Goal: Information Seeking & Learning: Learn about a topic

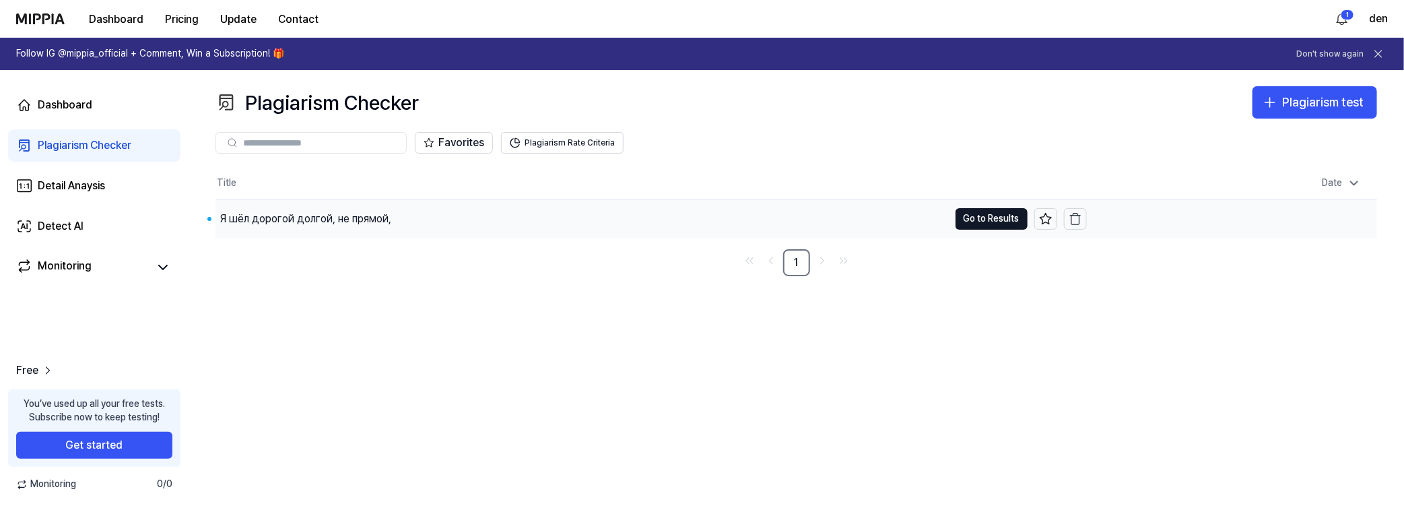
click at [357, 221] on div "Я шёл дорогой долгой, не прямой," at bounding box center [306, 219] width 172 height 16
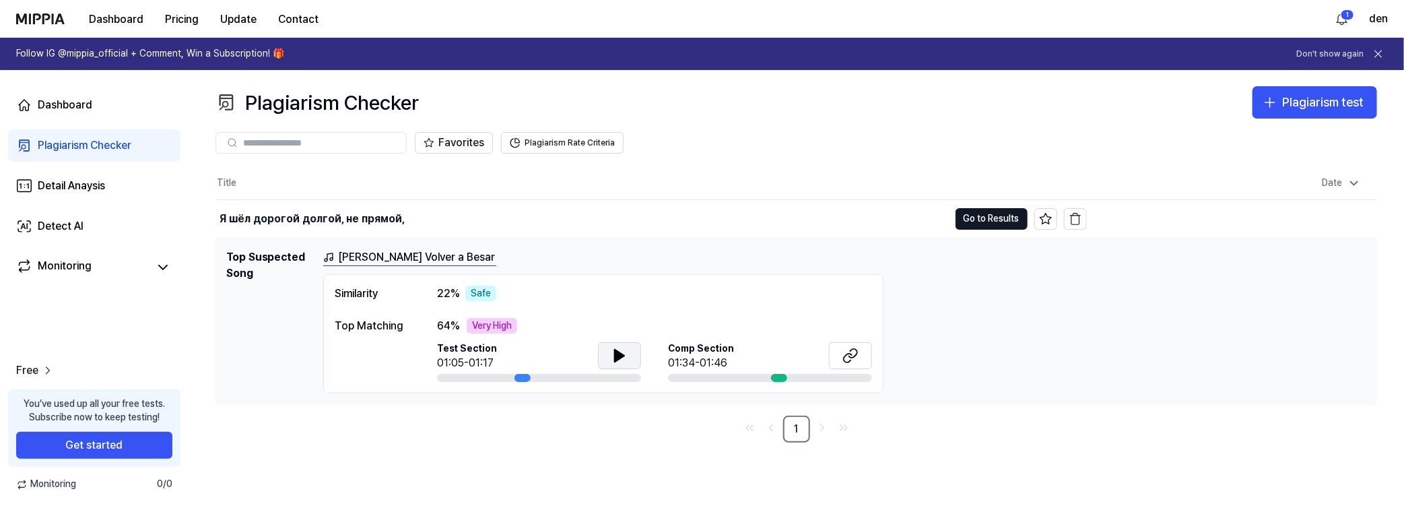
click at [610, 356] on button at bounding box center [619, 355] width 43 height 27
click at [624, 354] on icon at bounding box center [619, 355] width 16 height 16
click at [696, 347] on span "Comp Section" at bounding box center [701, 348] width 66 height 13
click at [717, 347] on span "Comp Section" at bounding box center [701, 348] width 66 height 13
drag, startPoint x: 689, startPoint y: 347, endPoint x: 750, endPoint y: 352, distance: 60.7
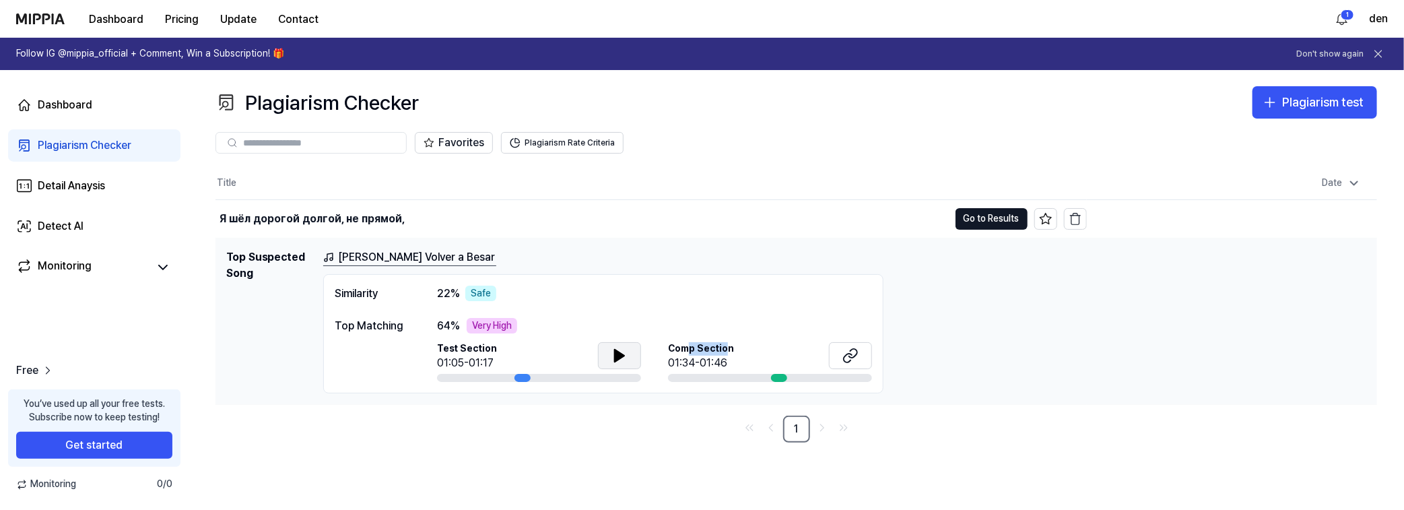
click at [725, 347] on span "Comp Section" at bounding box center [701, 348] width 66 height 13
click at [624, 354] on icon at bounding box center [619, 356] width 9 height 12
click at [857, 353] on icon at bounding box center [850, 355] width 16 height 16
click at [710, 355] on div "01:34-01:46" at bounding box center [701, 363] width 66 height 16
drag, startPoint x: 692, startPoint y: 363, endPoint x: 725, endPoint y: 362, distance: 32.4
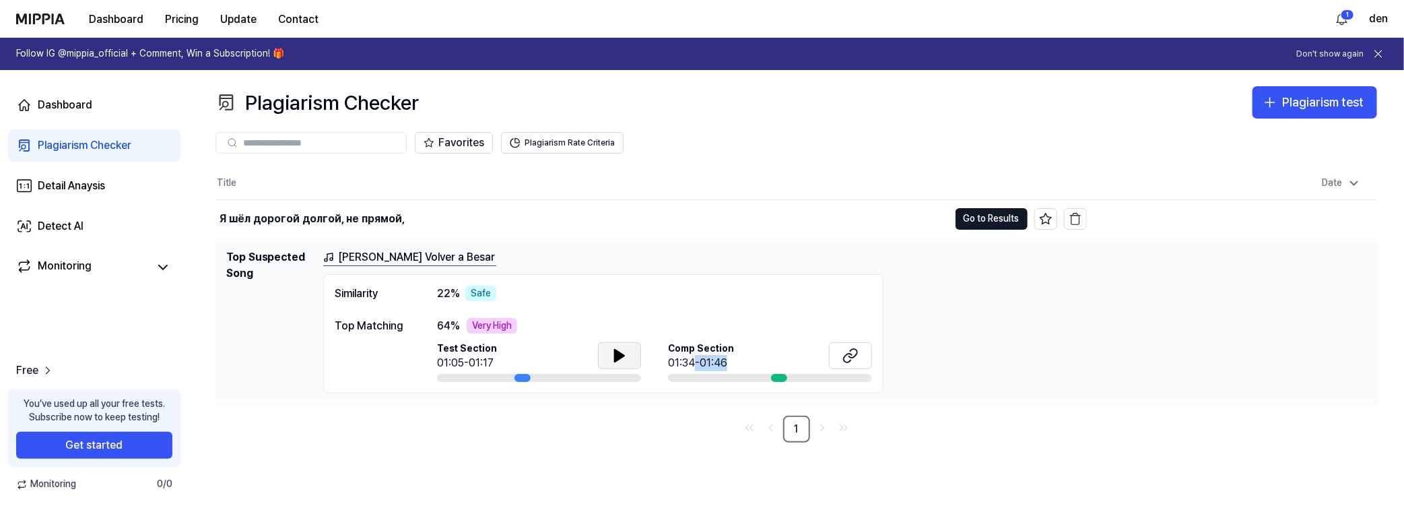
click at [725, 362] on div "01:34-01:46" at bounding box center [701, 363] width 66 height 16
click at [383, 256] on link "[PERSON_NAME] Volver a Besar" at bounding box center [409, 257] width 173 height 17
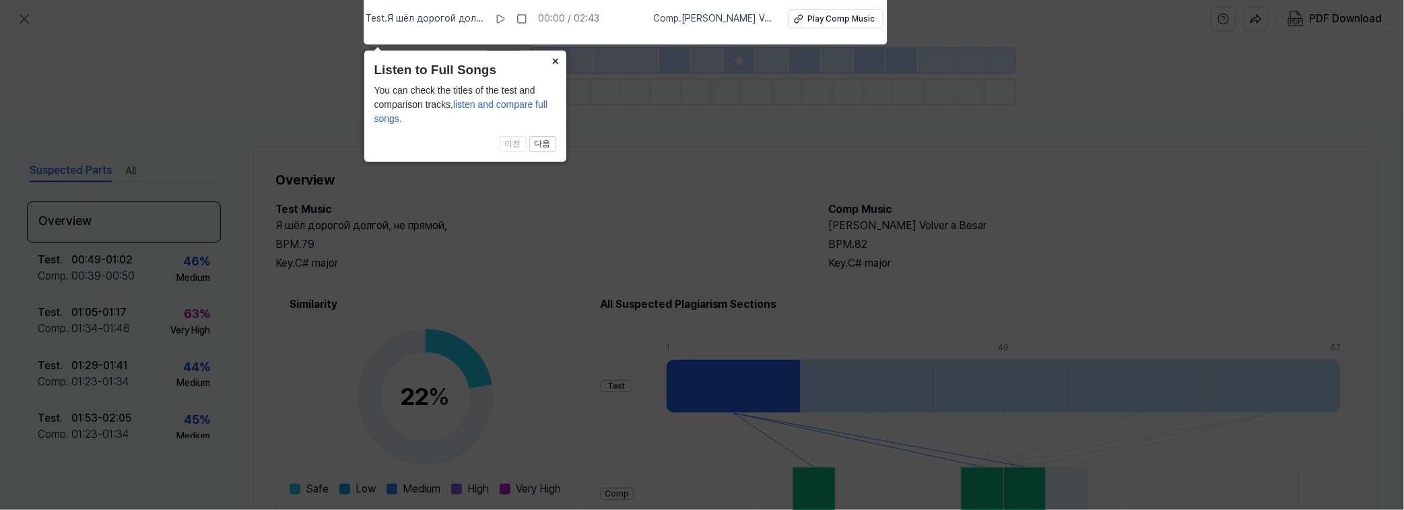
click at [552, 61] on button "×" at bounding box center [556, 60] width 22 height 19
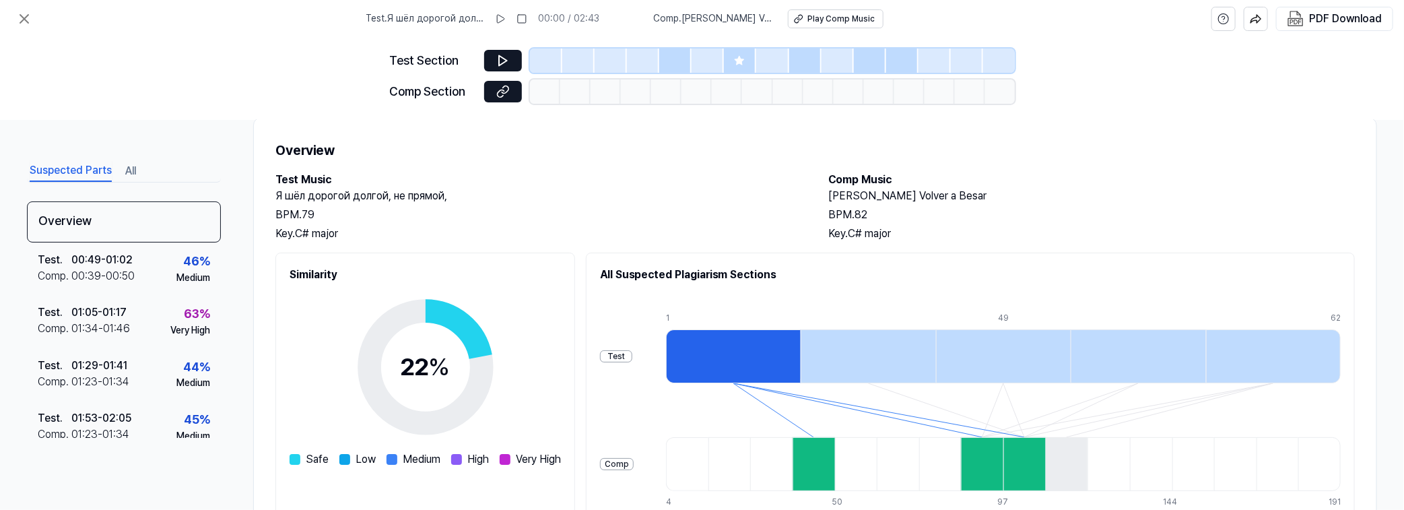
scroll to position [183, 0]
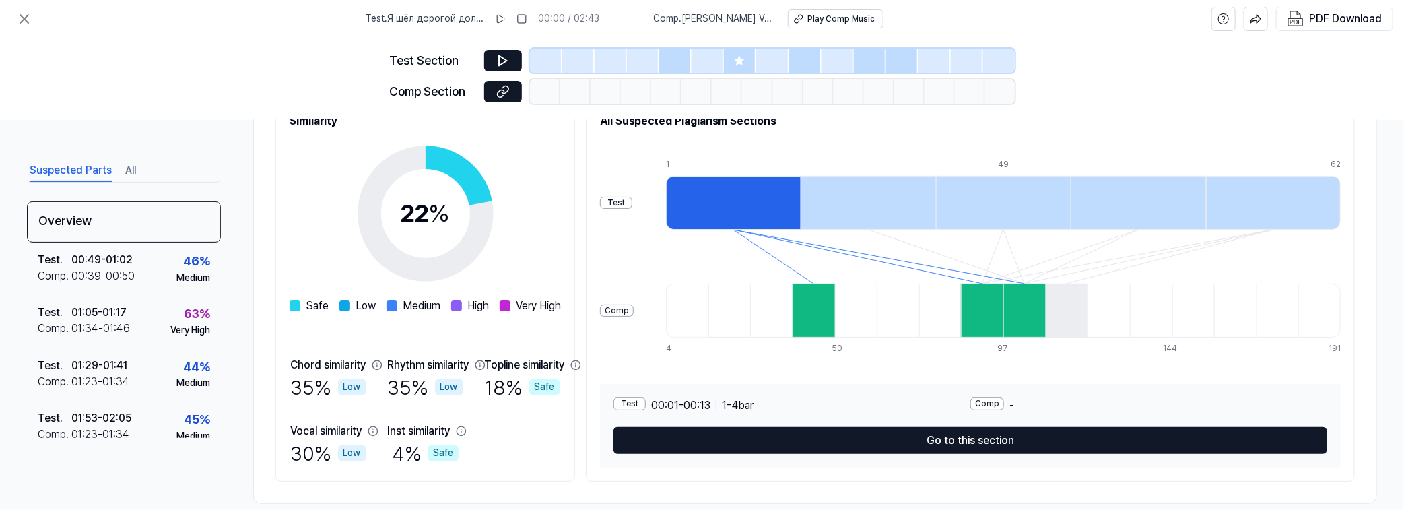
click at [632, 205] on div "Test" at bounding box center [616, 203] width 32 height 13
click at [632, 199] on div "Test" at bounding box center [616, 203] width 32 height 13
click at [646, 402] on div "Test" at bounding box center [629, 403] width 32 height 13
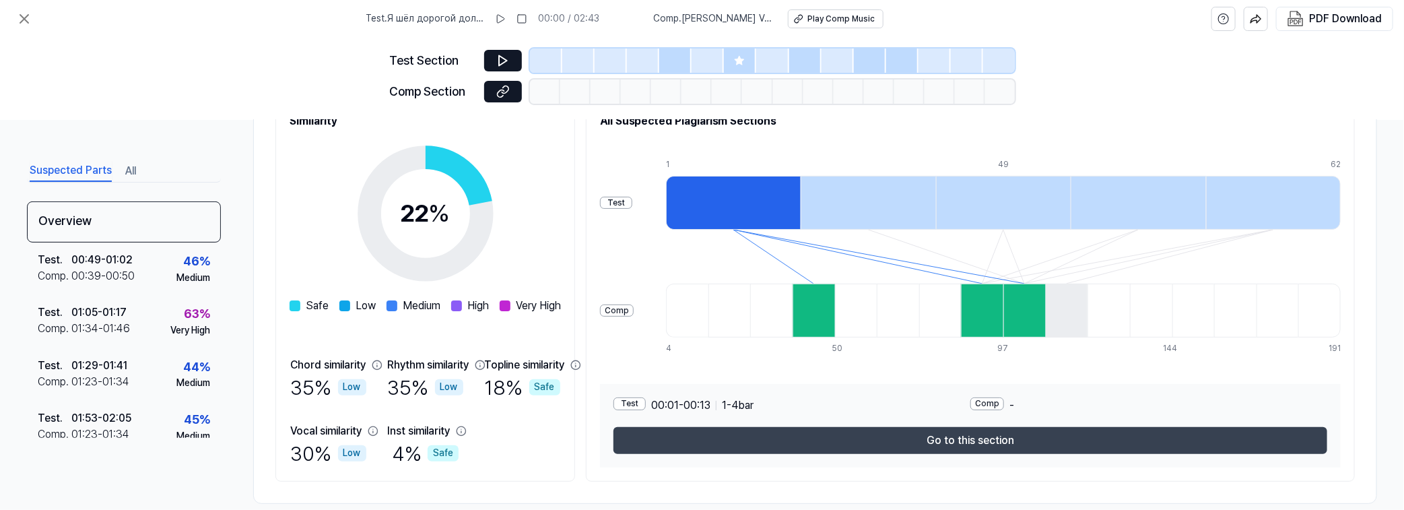
click at [966, 436] on button "Go to this section" at bounding box center [970, 440] width 714 height 27
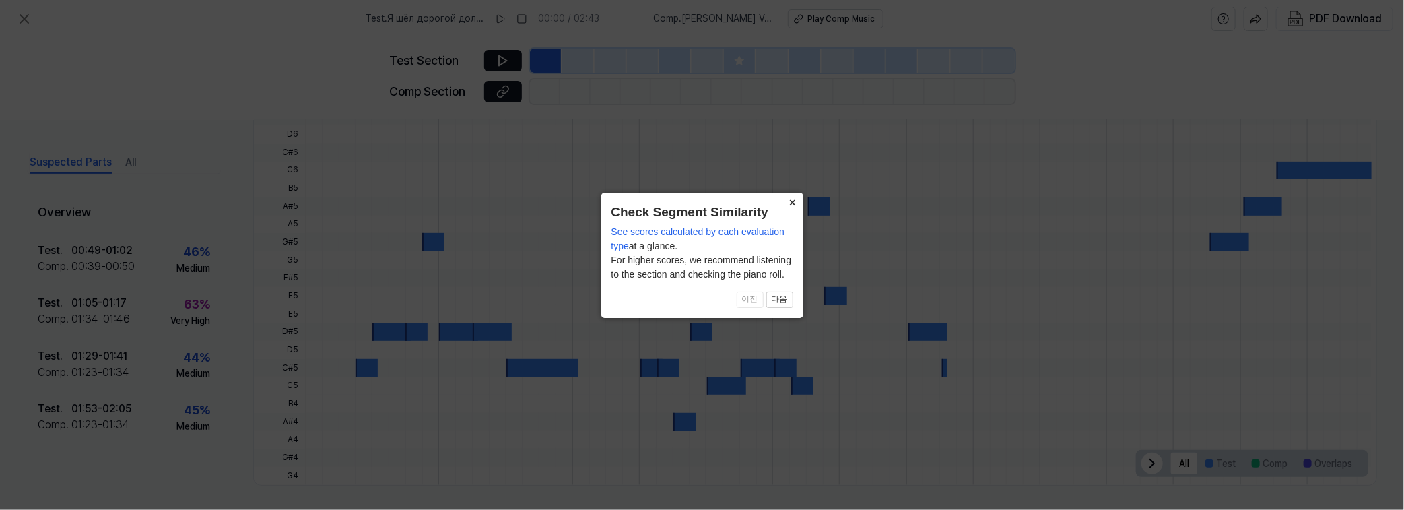
click at [794, 200] on button "×" at bounding box center [793, 202] width 22 height 19
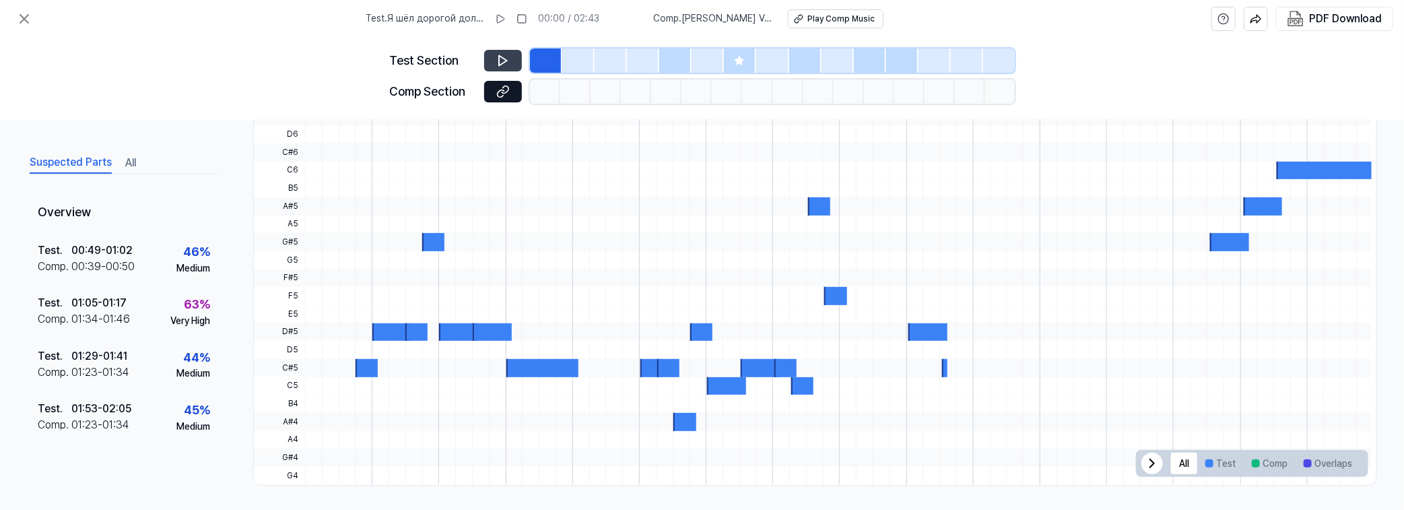
click at [508, 61] on icon at bounding box center [502, 60] width 13 height 13
click at [684, 162] on div at bounding box center [838, 171] width 1067 height 18
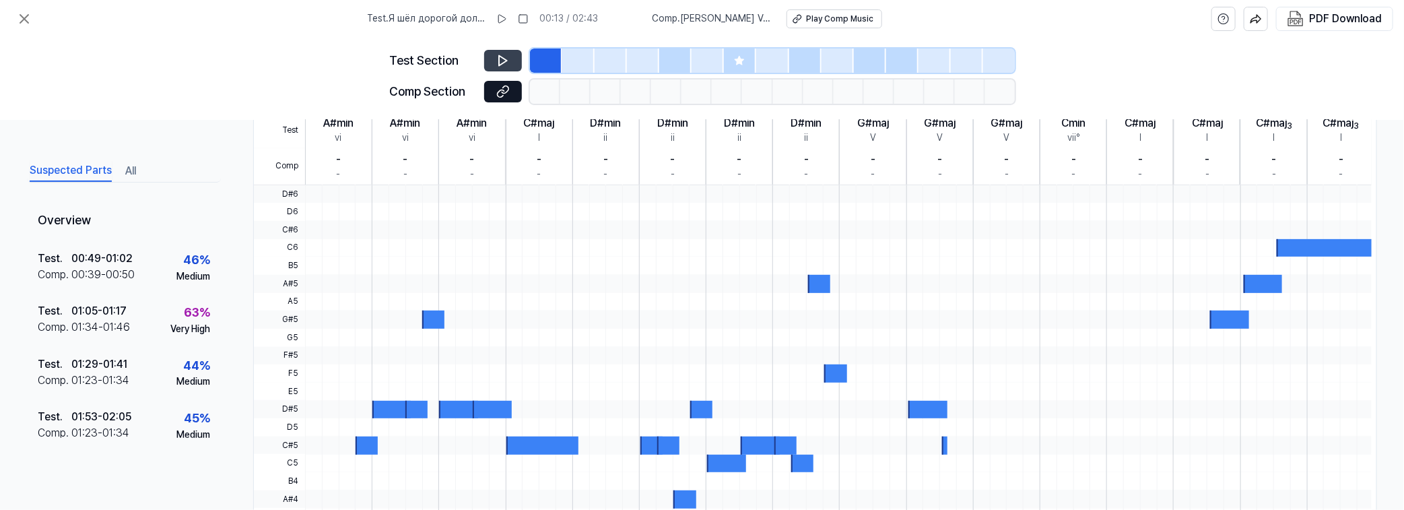
scroll to position [122, 0]
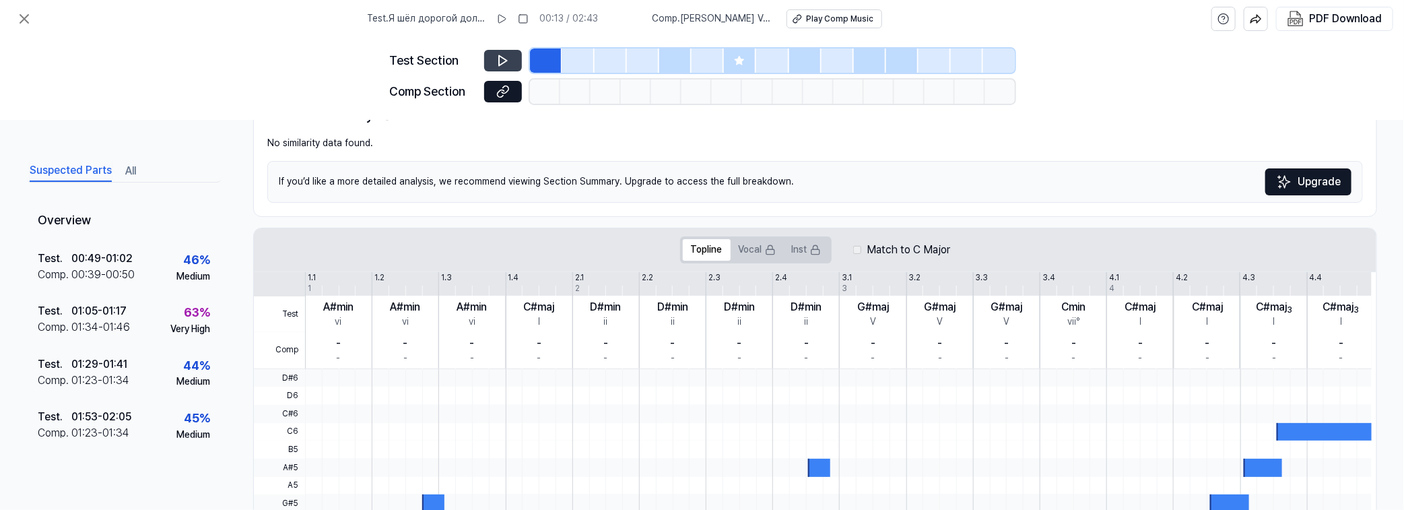
click at [851, 277] on div "3.1" at bounding box center [847, 277] width 10 height 11
click at [844, 283] on div "3" at bounding box center [844, 288] width 5 height 11
click at [842, 291] on div "3" at bounding box center [844, 288] width 5 height 11
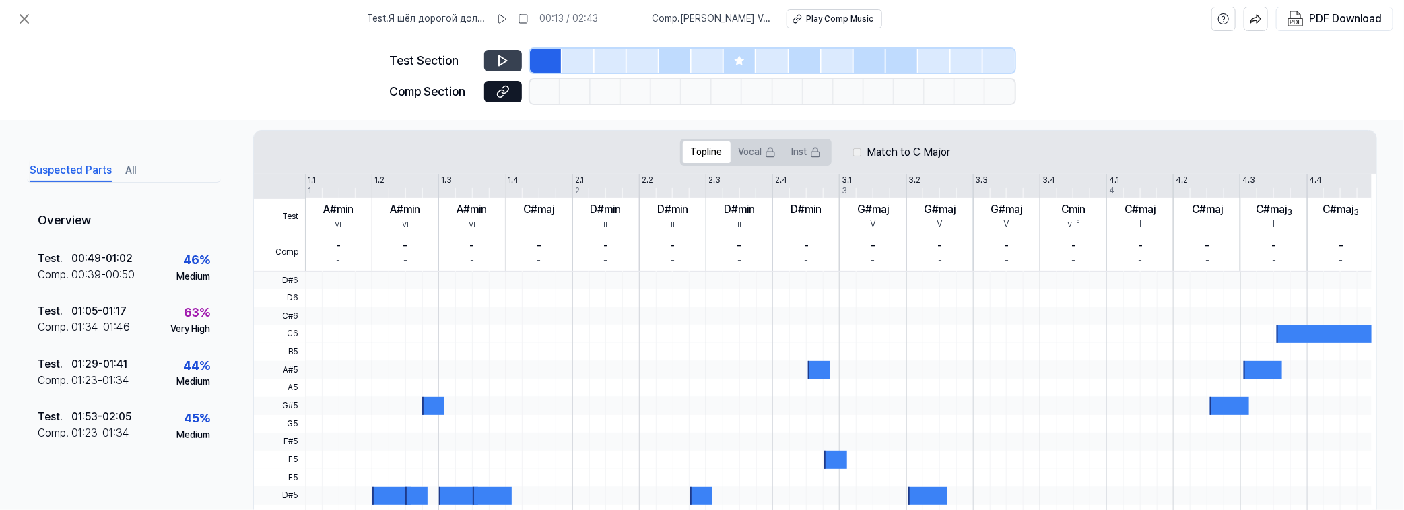
scroll to position [367, 0]
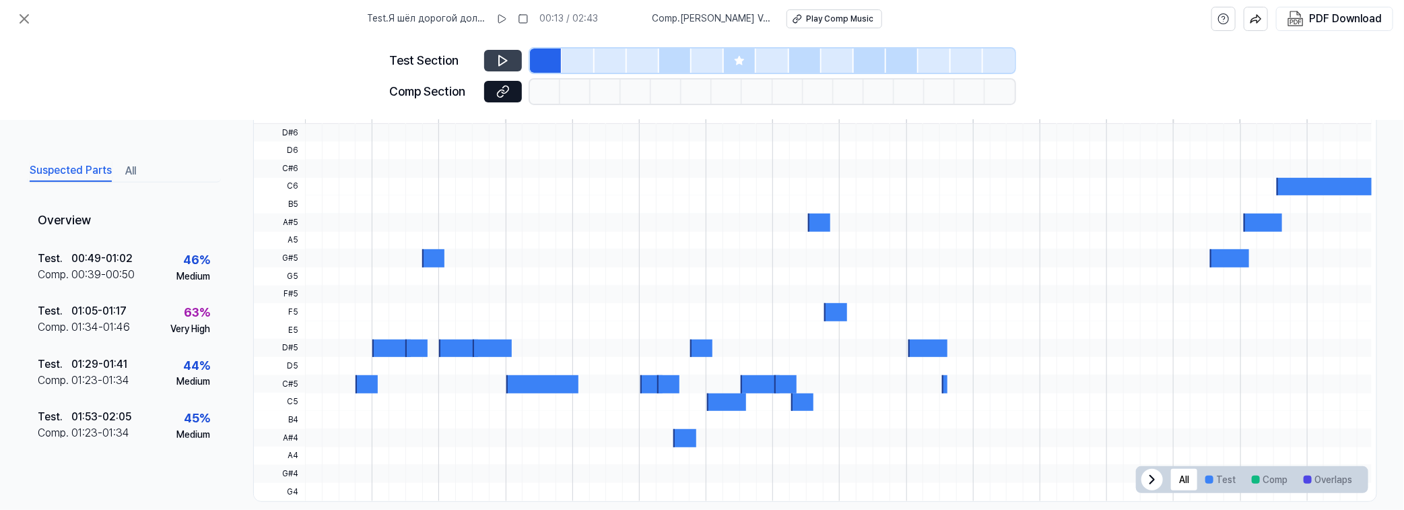
click at [762, 385] on div at bounding box center [760, 384] width 39 height 18
click at [761, 384] on div at bounding box center [760, 384] width 39 height 18
click at [92, 382] on div "01:23 - 01:34" at bounding box center [100, 380] width 58 height 16
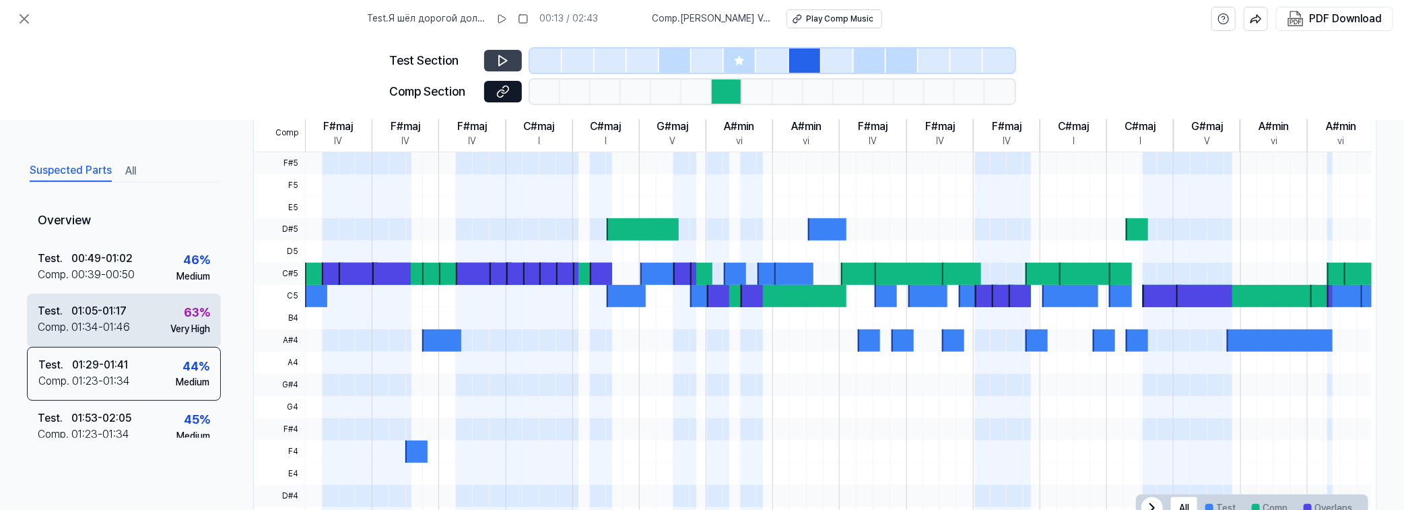
click at [105, 339] on div "Test . 01:05 - 01:17 Comp . 01:34 - 01:46 63 % Very High" at bounding box center [124, 320] width 194 height 53
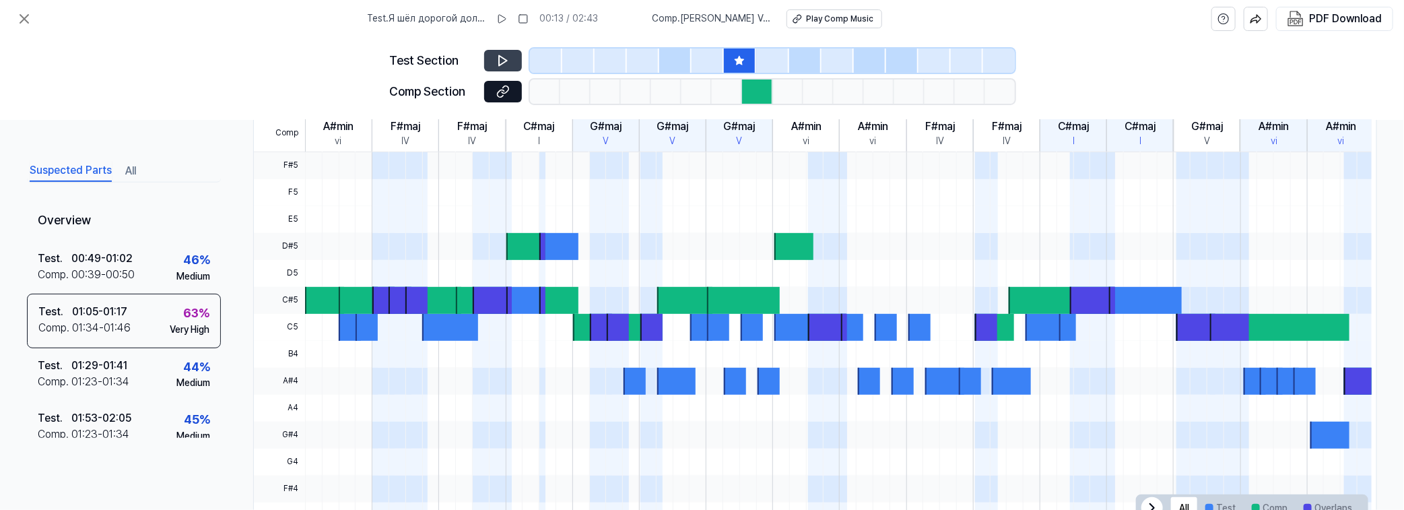
scroll to position [244, 0]
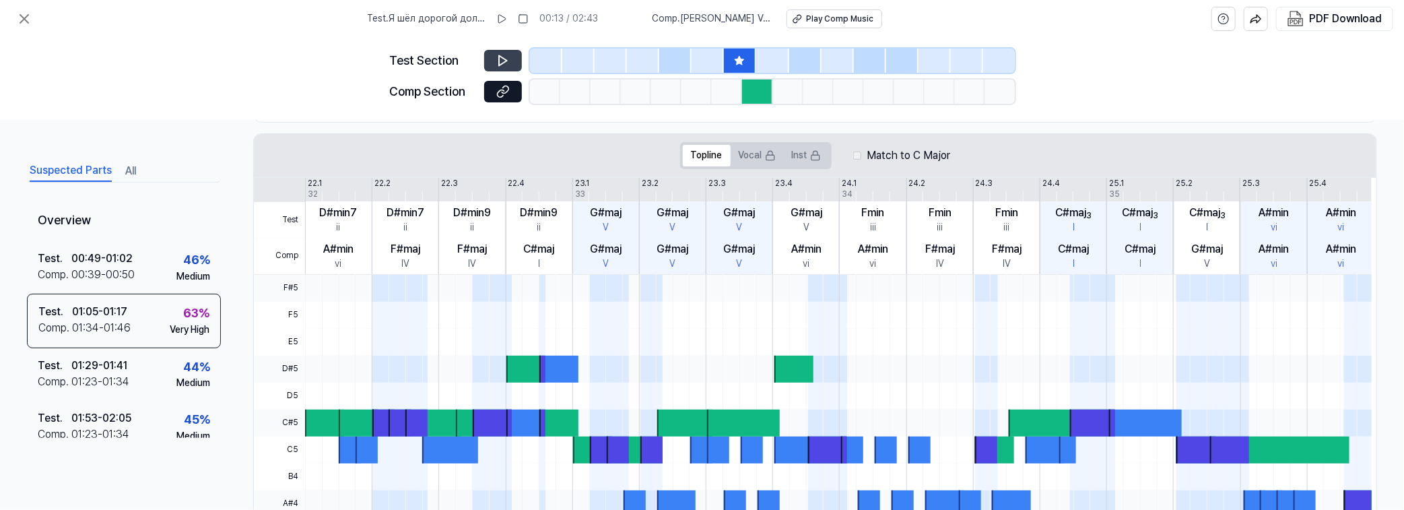
click at [512, 63] on button at bounding box center [503, 61] width 38 height 22
click at [508, 63] on icon at bounding box center [502, 60] width 13 height 13
click at [510, 56] on button at bounding box center [503, 61] width 38 height 22
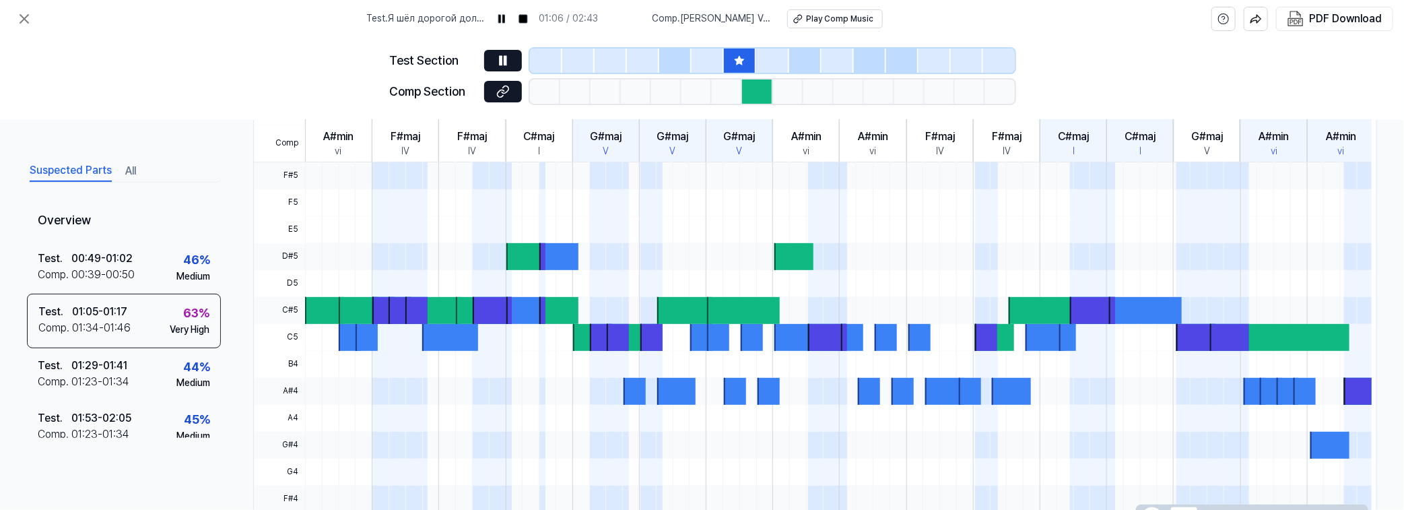
scroll to position [367, 0]
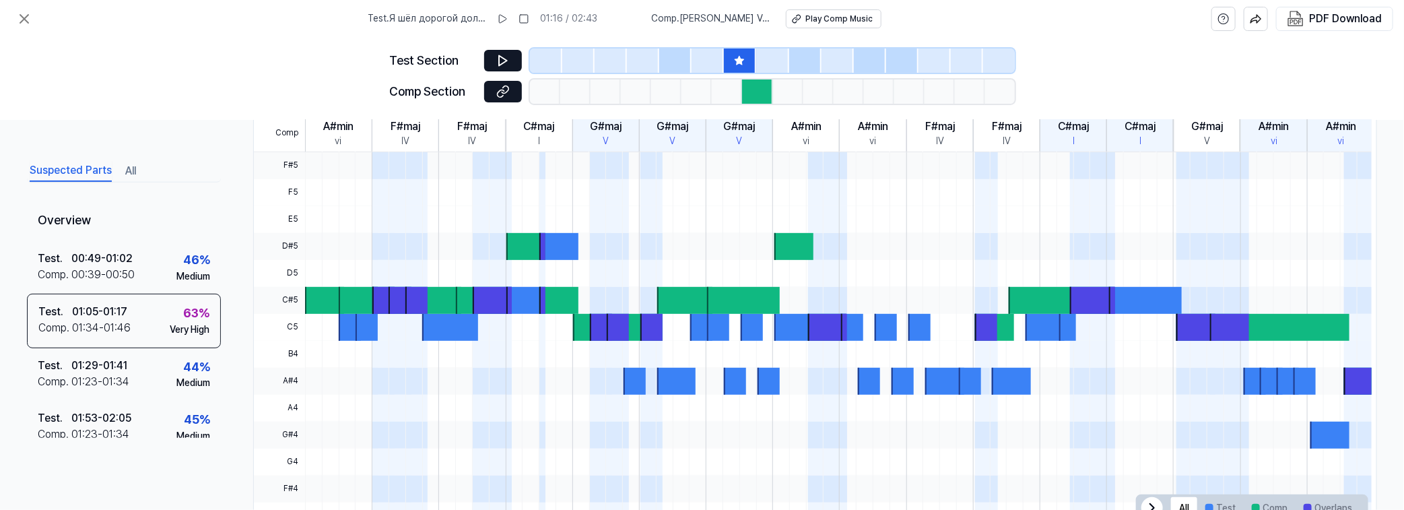
click at [762, 86] on div at bounding box center [757, 91] width 30 height 24
click at [503, 92] on icon at bounding box center [502, 91] width 13 height 13
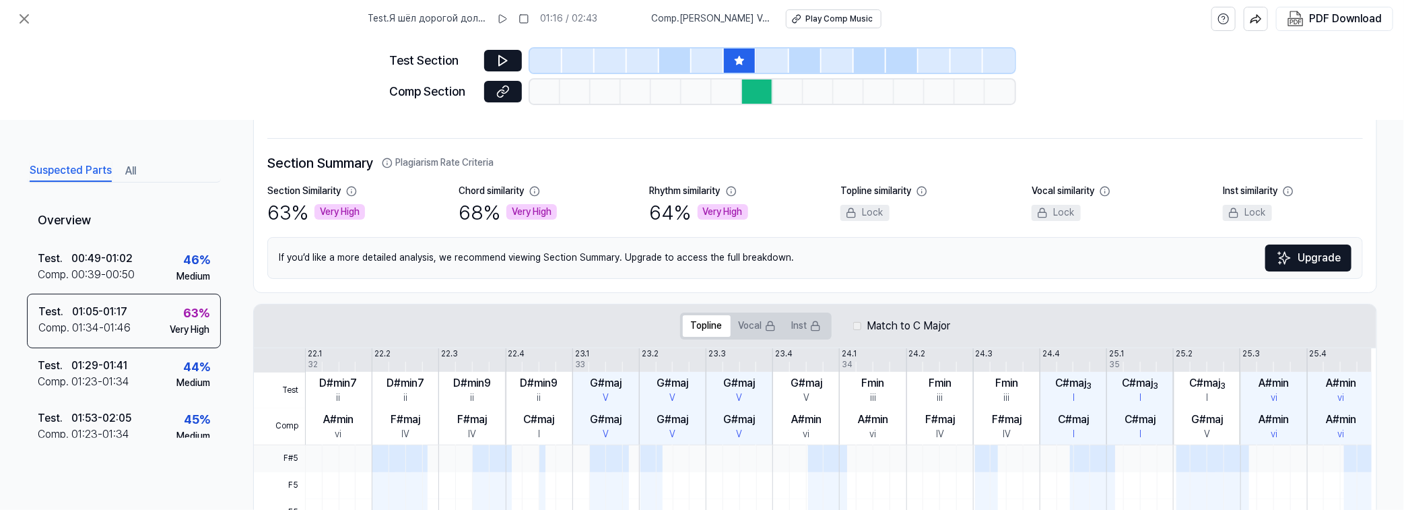
scroll to position [0, 0]
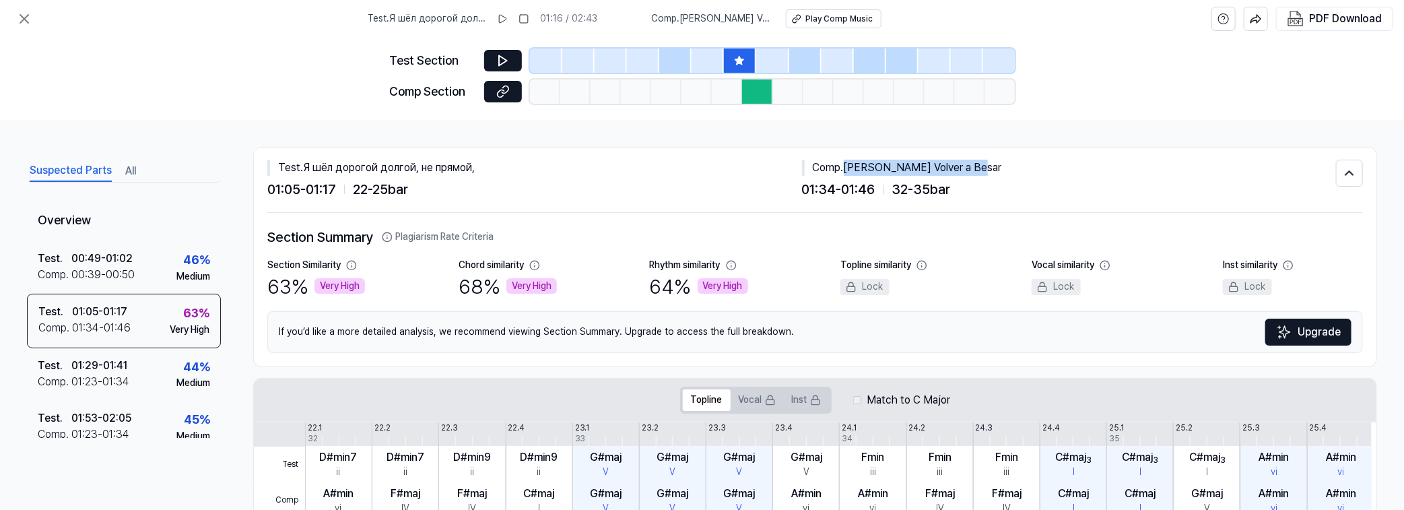
drag, startPoint x: 846, startPoint y: 168, endPoint x: 968, endPoint y: 168, distance: 121.9
click at [968, 168] on div "Comp . Ben Quiero Volver a Besar" at bounding box center [1069, 168] width 535 height 16
copy div "[PERSON_NAME] Volver a Besar"
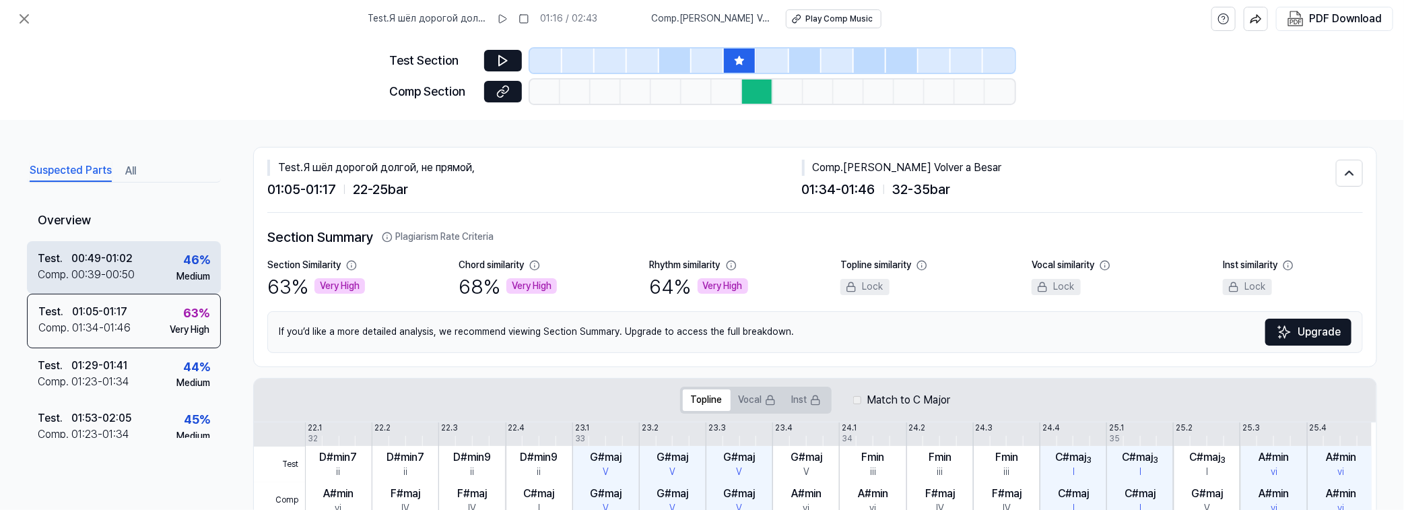
click at [134, 259] on div "Test . 00:49 - 01:02 Comp . 00:39 - 00:50 46 % Medium" at bounding box center [124, 267] width 194 height 53
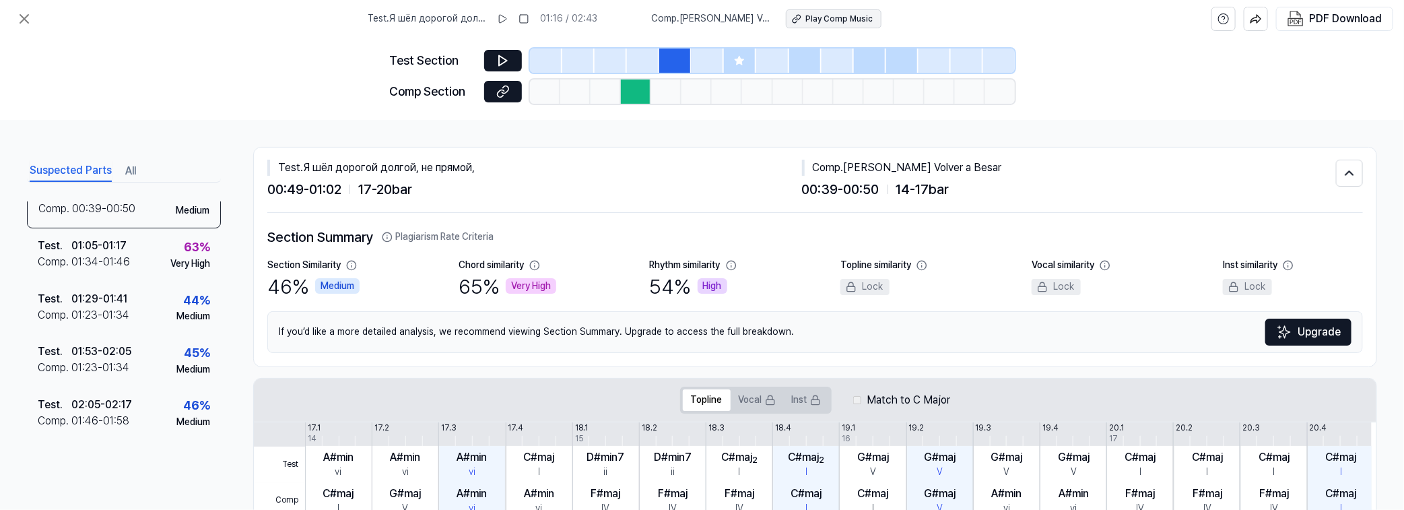
click at [830, 21] on div "Play Comp Music" at bounding box center [838, 18] width 67 height 11
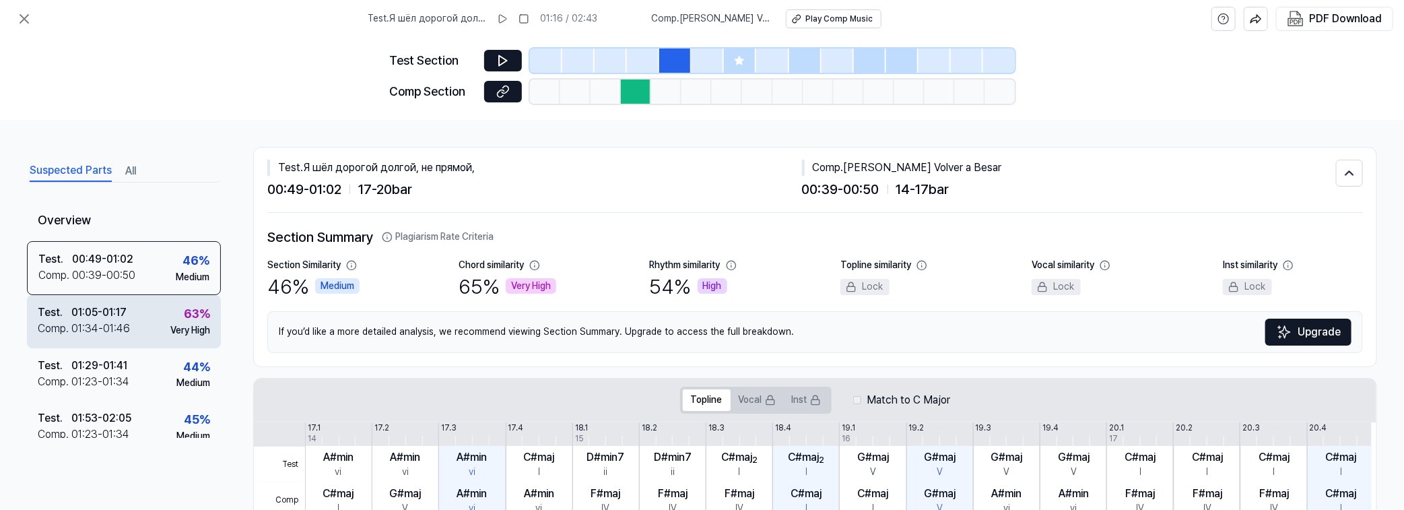
click at [143, 316] on div "Test . 01:05 - 01:17 Comp . 01:34 - 01:46 63 % Very High" at bounding box center [124, 321] width 194 height 53
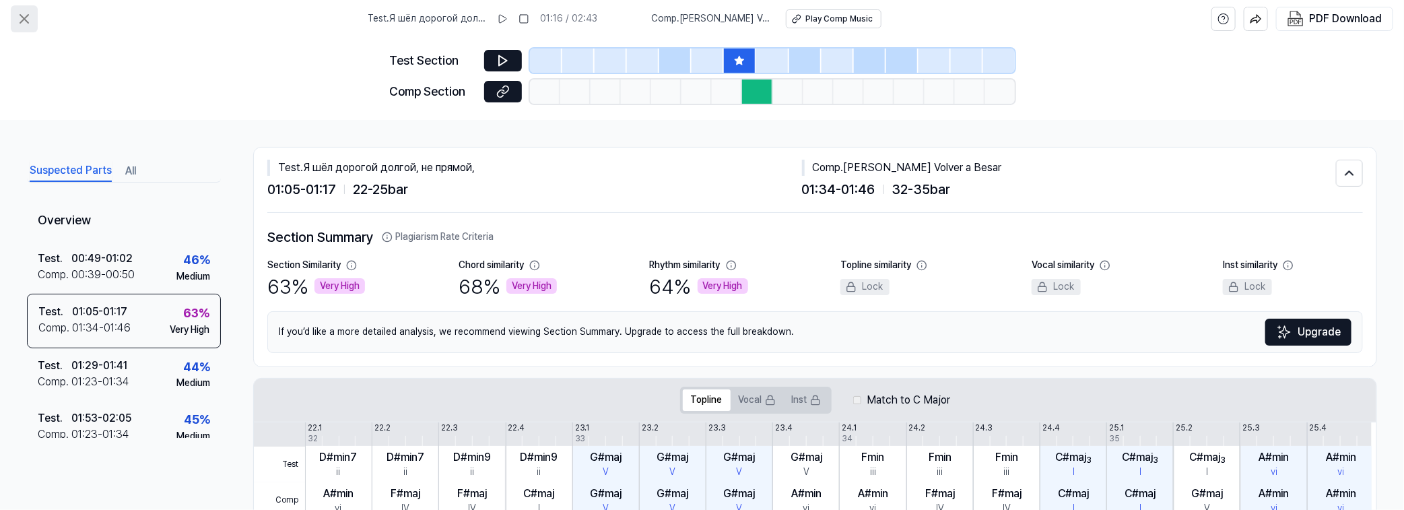
click at [25, 18] on icon at bounding box center [24, 19] width 8 height 8
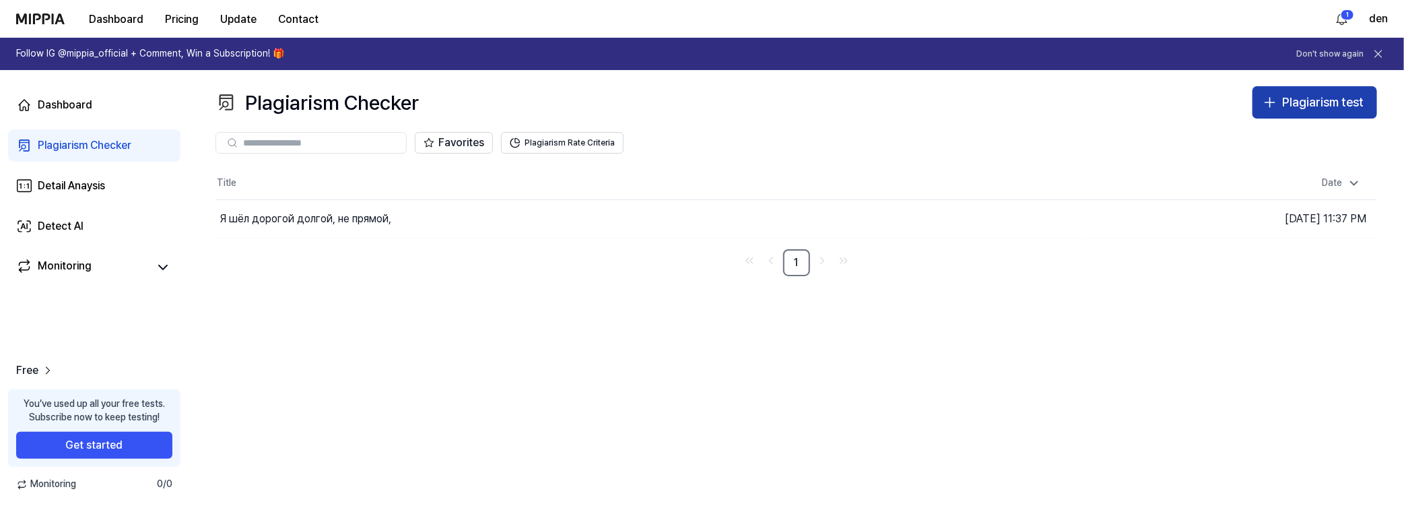
click at [1308, 100] on div "Plagiarism test" at bounding box center [1322, 103] width 81 height 20
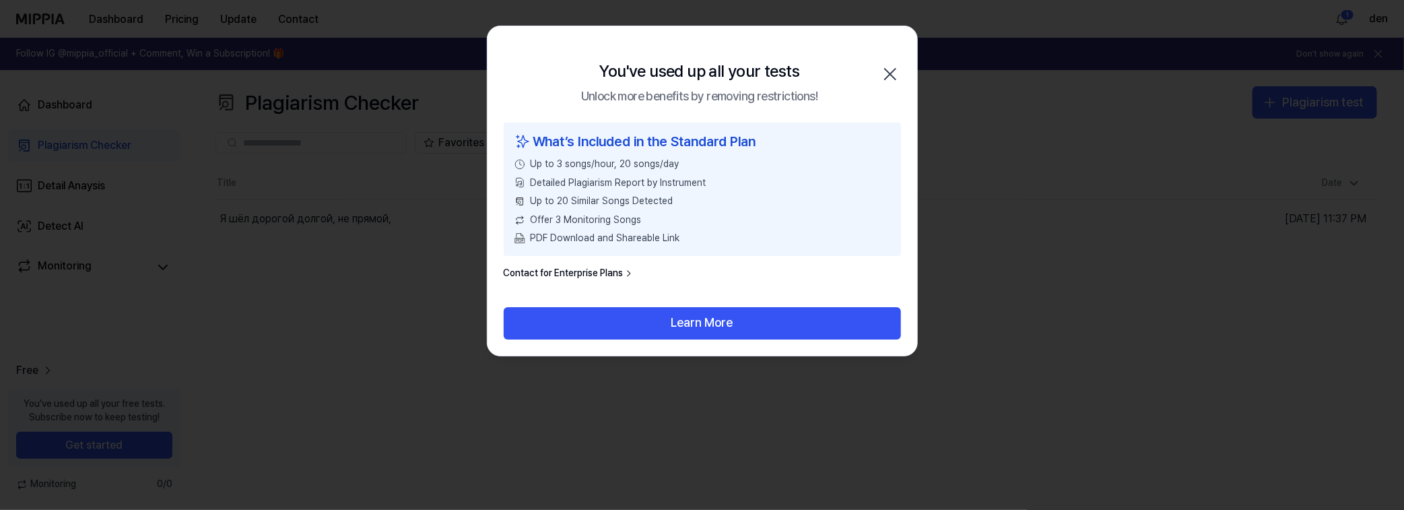
click at [891, 72] on icon "button" at bounding box center [890, 74] width 22 height 22
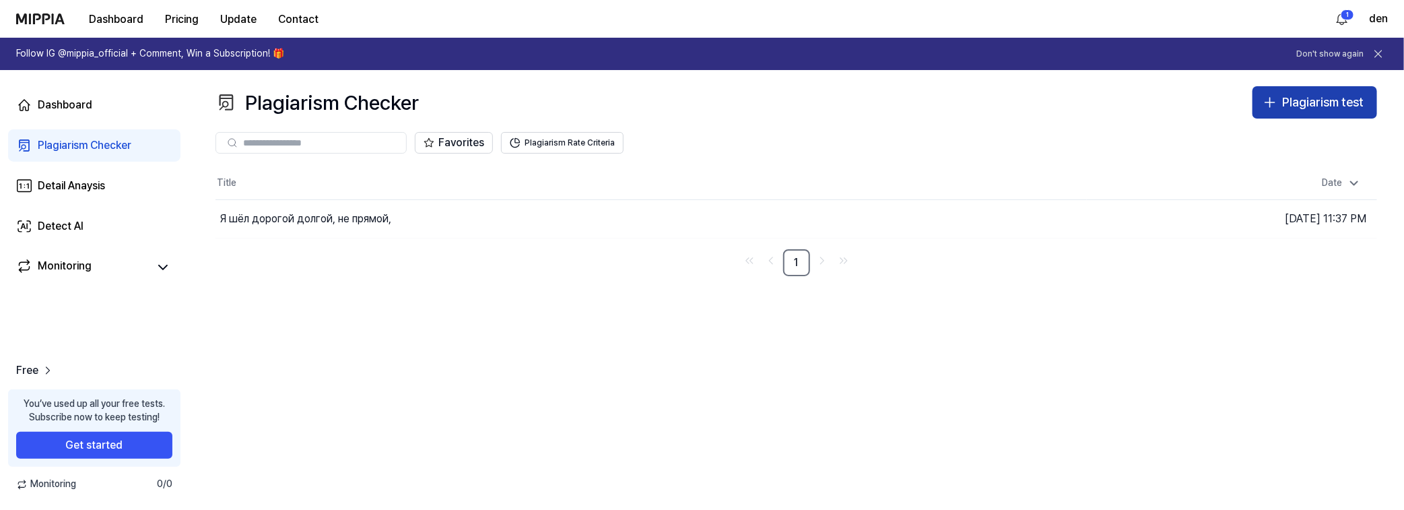
click at [1326, 102] on div "Plagiarism test" at bounding box center [1322, 103] width 81 height 20
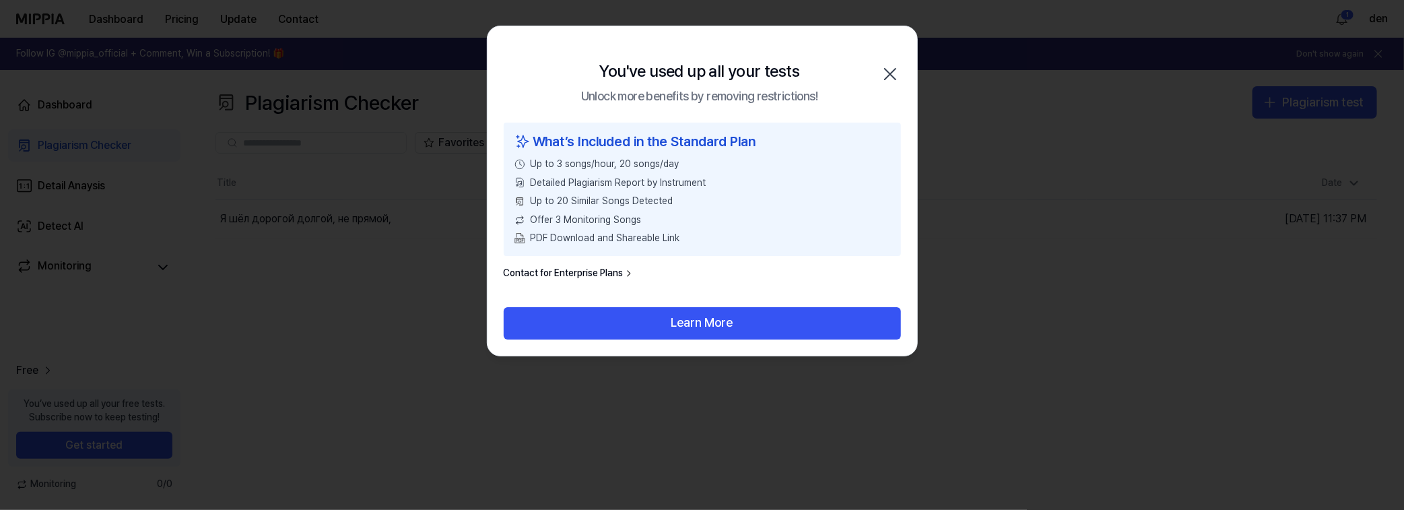
click at [894, 71] on icon "button" at bounding box center [890, 74] width 22 height 22
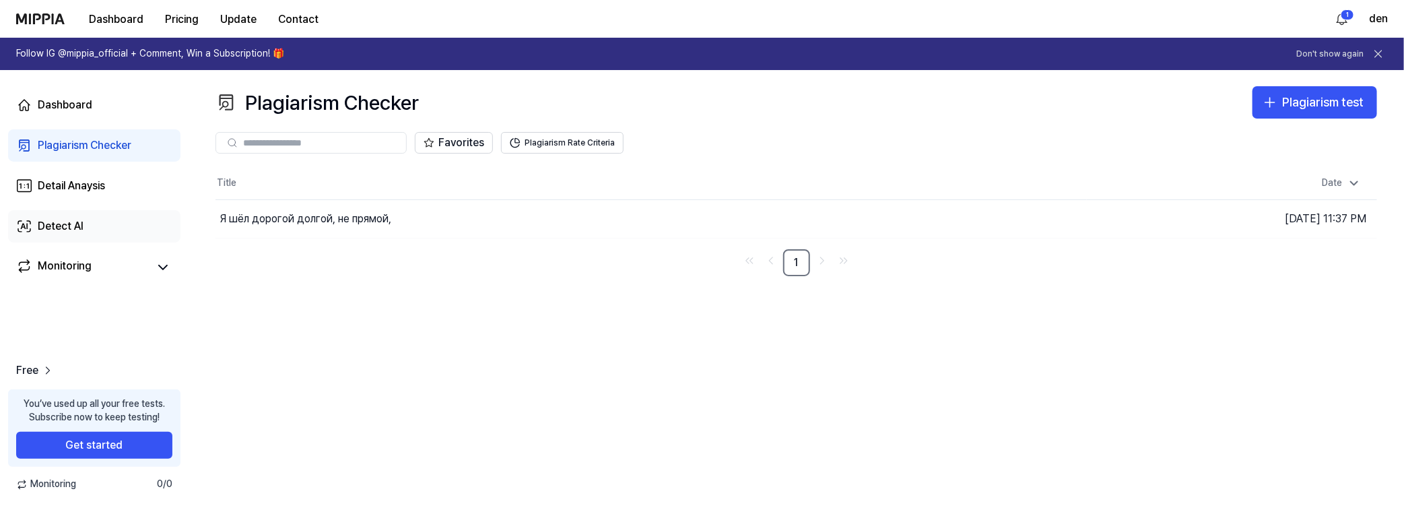
click at [70, 230] on div "Detect AI" at bounding box center [61, 226] width 46 height 16
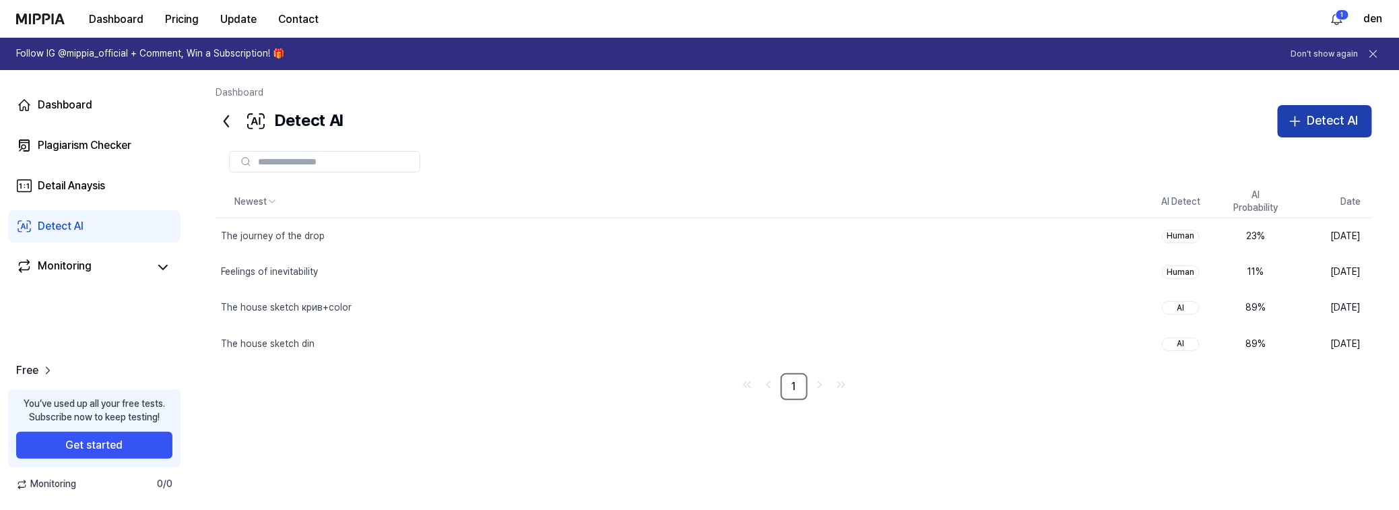
click at [1340, 121] on div "Detect AI" at bounding box center [1332, 121] width 51 height 20
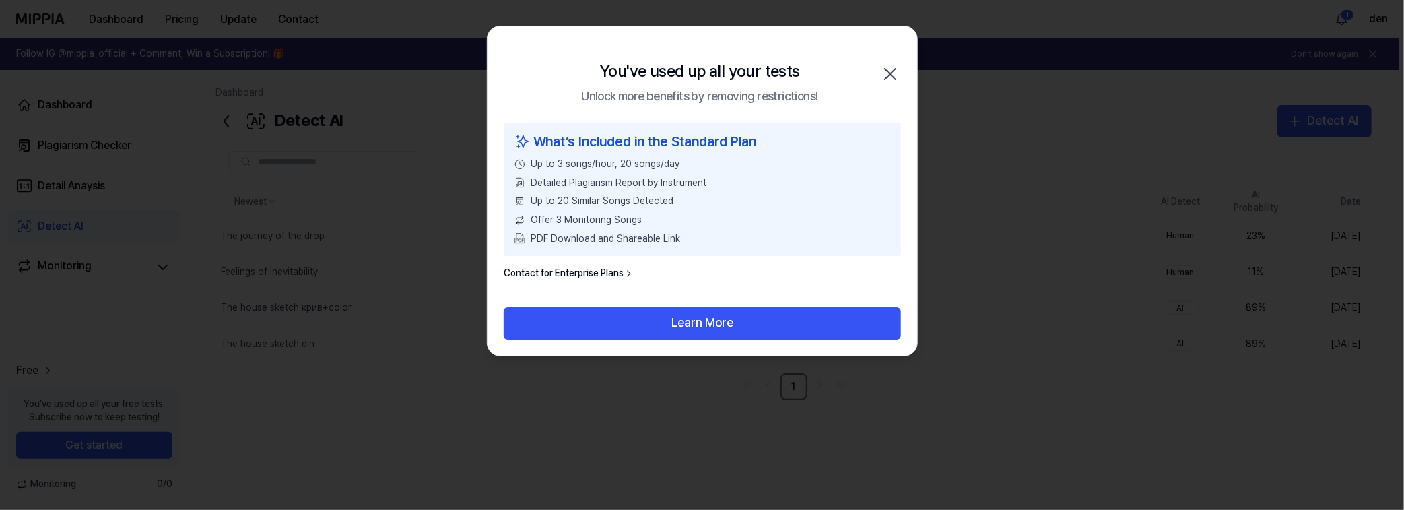
click at [888, 73] on icon "button" at bounding box center [890, 74] width 22 height 22
